Goal: Transaction & Acquisition: Purchase product/service

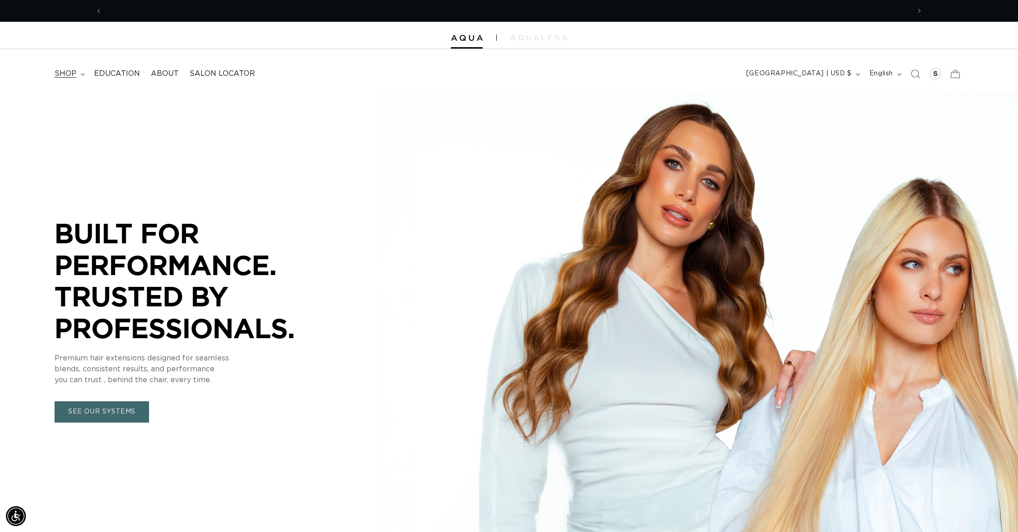
scroll to position [0, 1616]
click at [73, 71] on span "shop" at bounding box center [66, 74] width 22 height 10
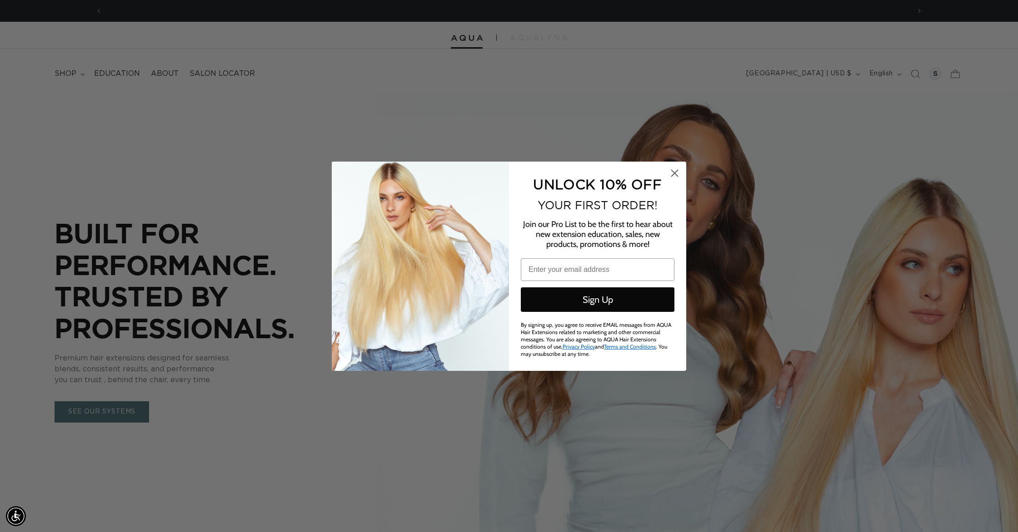
scroll to position [0, 0]
click at [671, 176] on circle "Close dialog" at bounding box center [674, 172] width 15 height 15
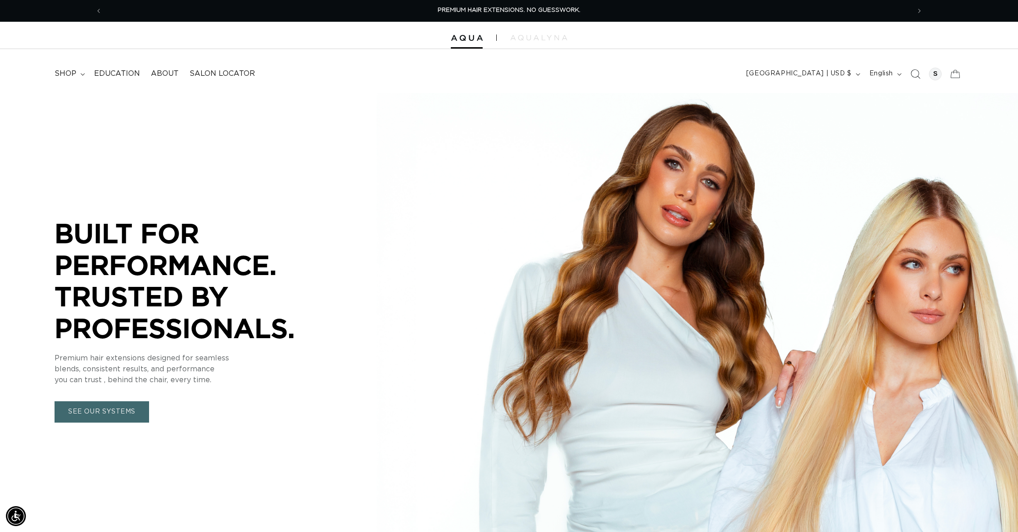
click at [916, 72] on icon "Search" at bounding box center [915, 74] width 10 height 10
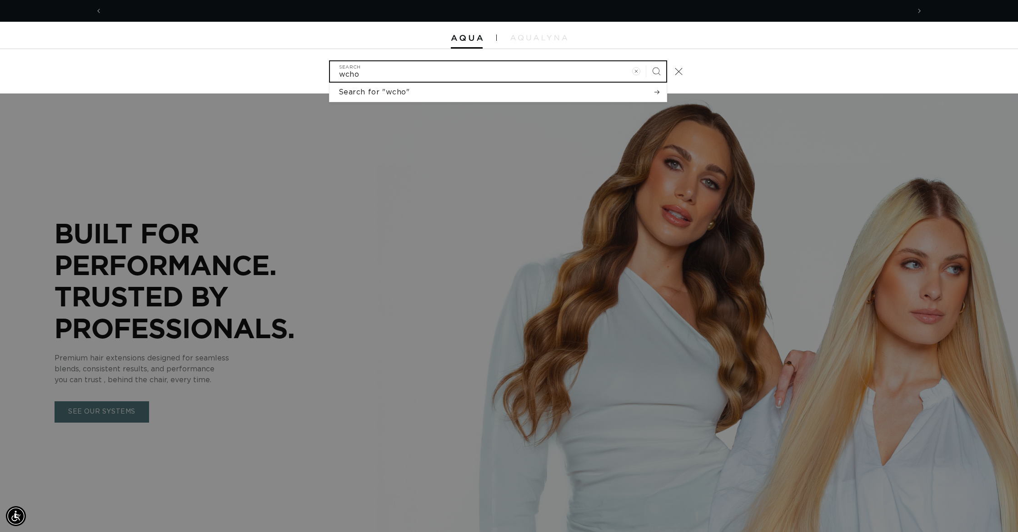
scroll to position [0, 1616]
type input "w"
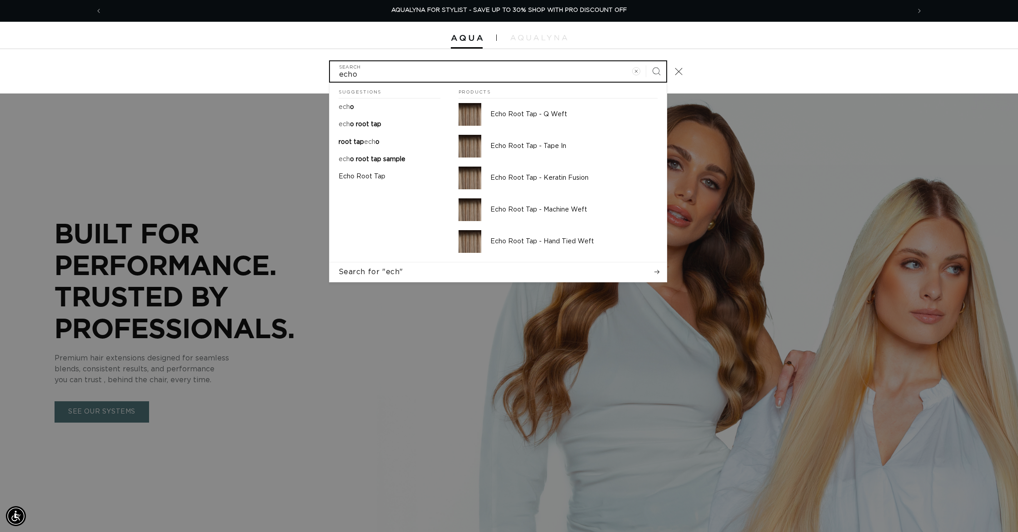
type input "echo"
click at [646, 61] on button "Search" at bounding box center [656, 71] width 20 height 20
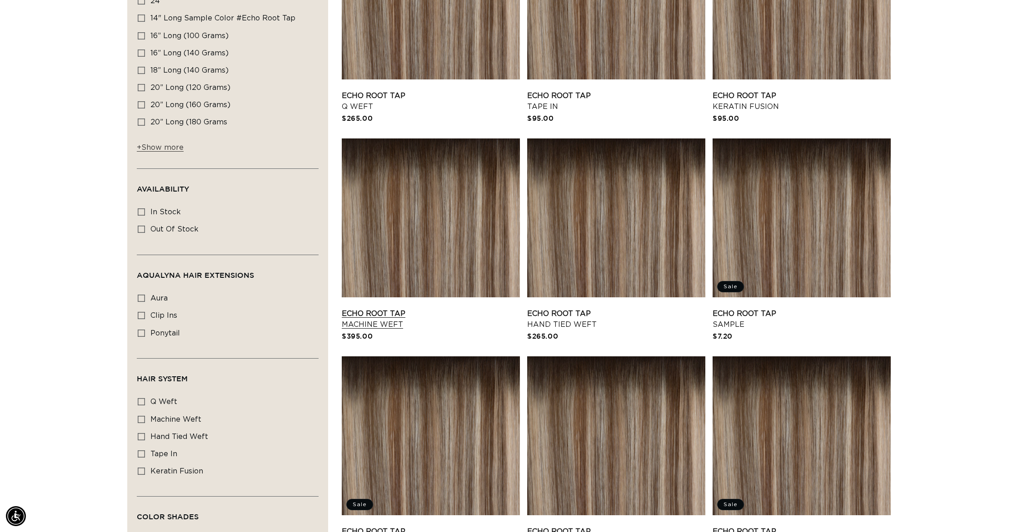
click at [373, 308] on link "Echo Root Tap Machine Weft" at bounding box center [431, 319] width 178 height 22
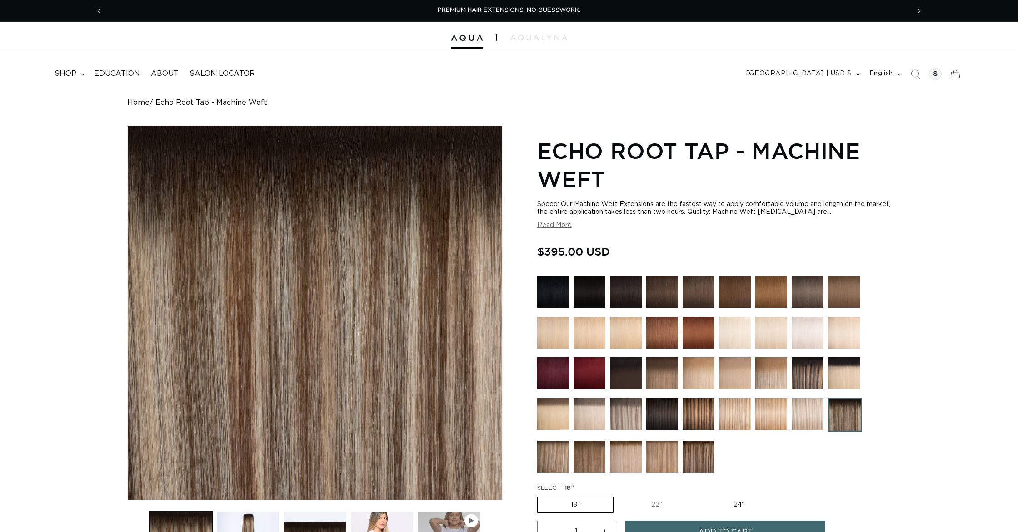
scroll to position [64, 0]
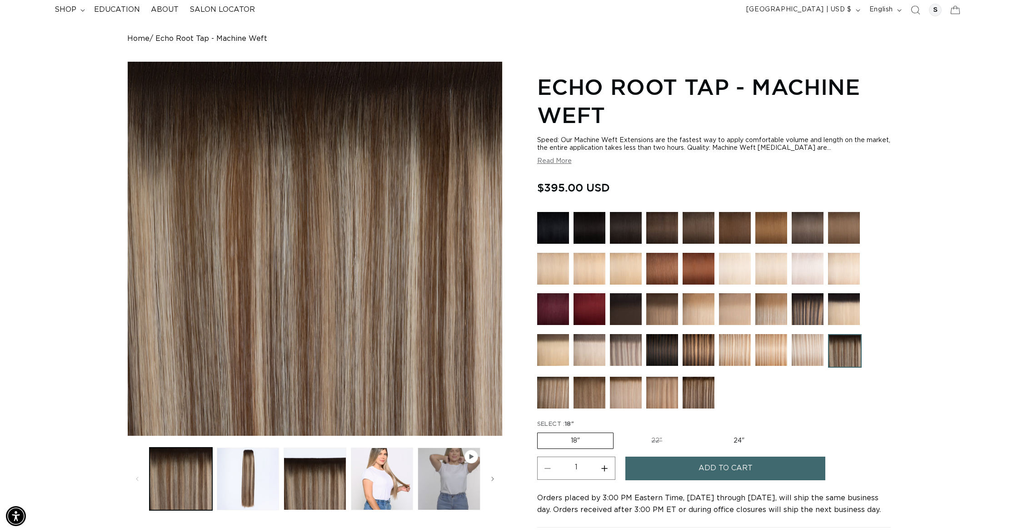
click at [655, 438] on label "22" Variant sold out or unavailable" at bounding box center [656, 440] width 77 height 15
click at [618, 432] on input "22" Variant sold out or unavailable" at bounding box center [618, 431] width 0 height 0
radio input "true"
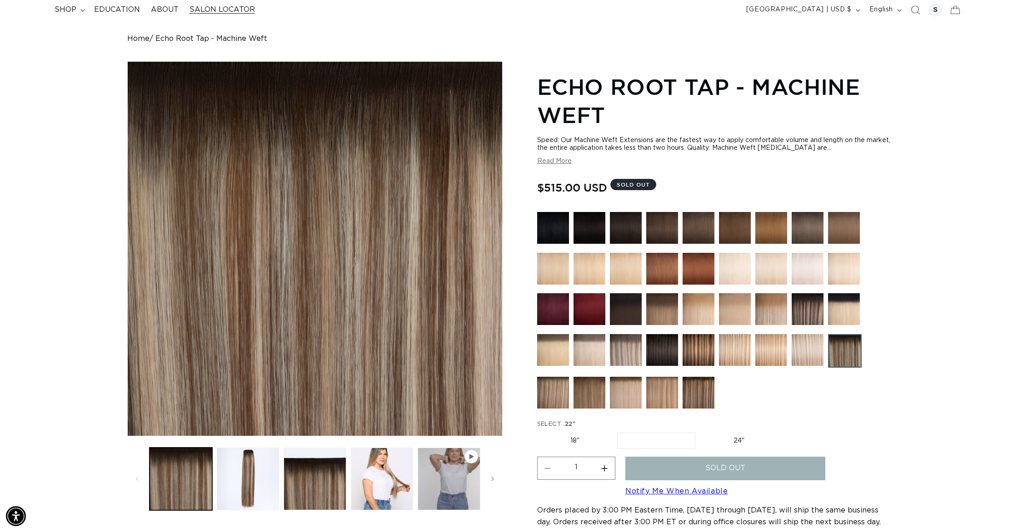
scroll to position [0, 808]
